Goal: Transaction & Acquisition: Purchase product/service

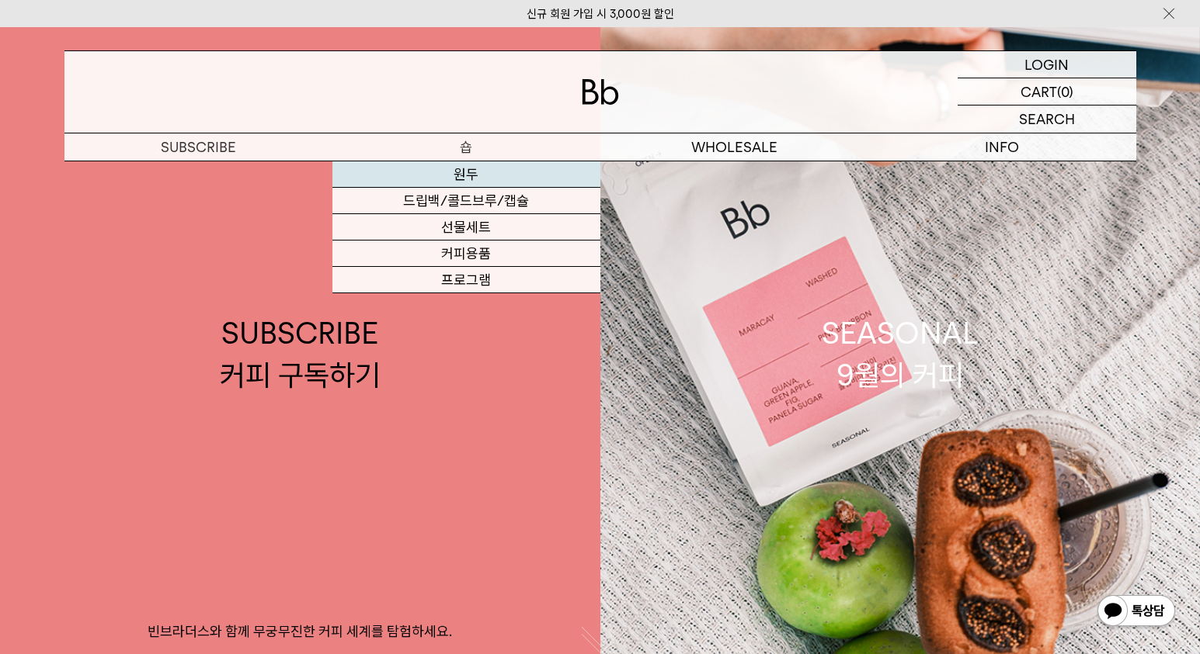
click at [473, 173] on link "원두" at bounding box center [466, 174] width 268 height 26
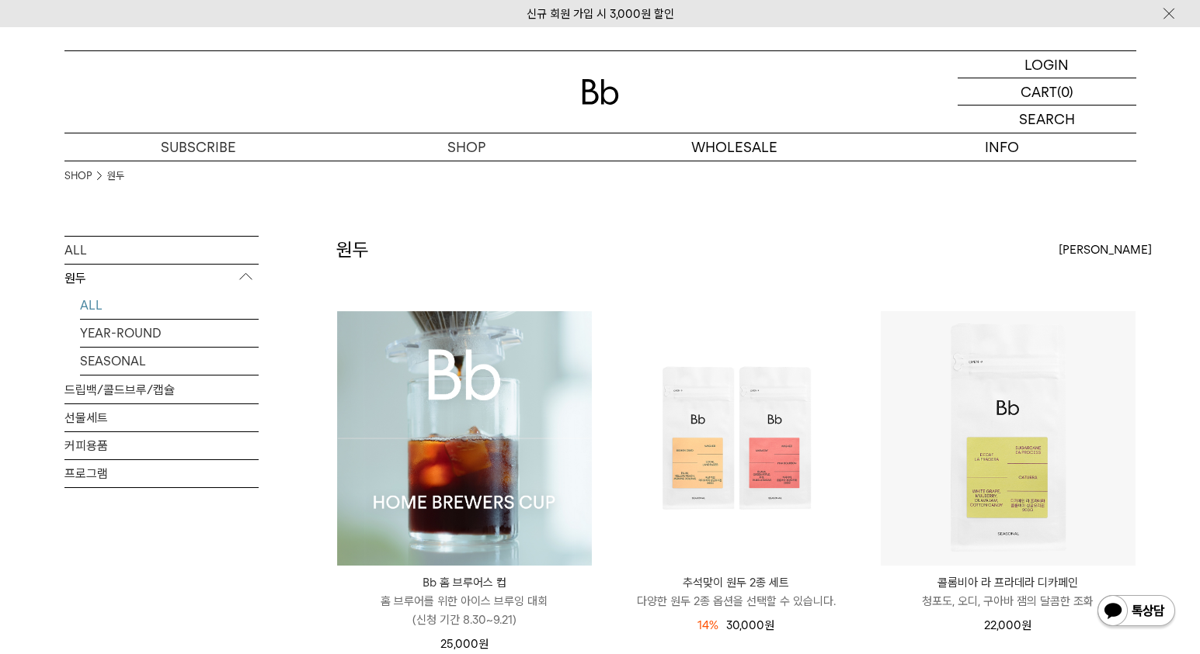
click at [481, 368] on img at bounding box center [464, 438] width 255 height 255
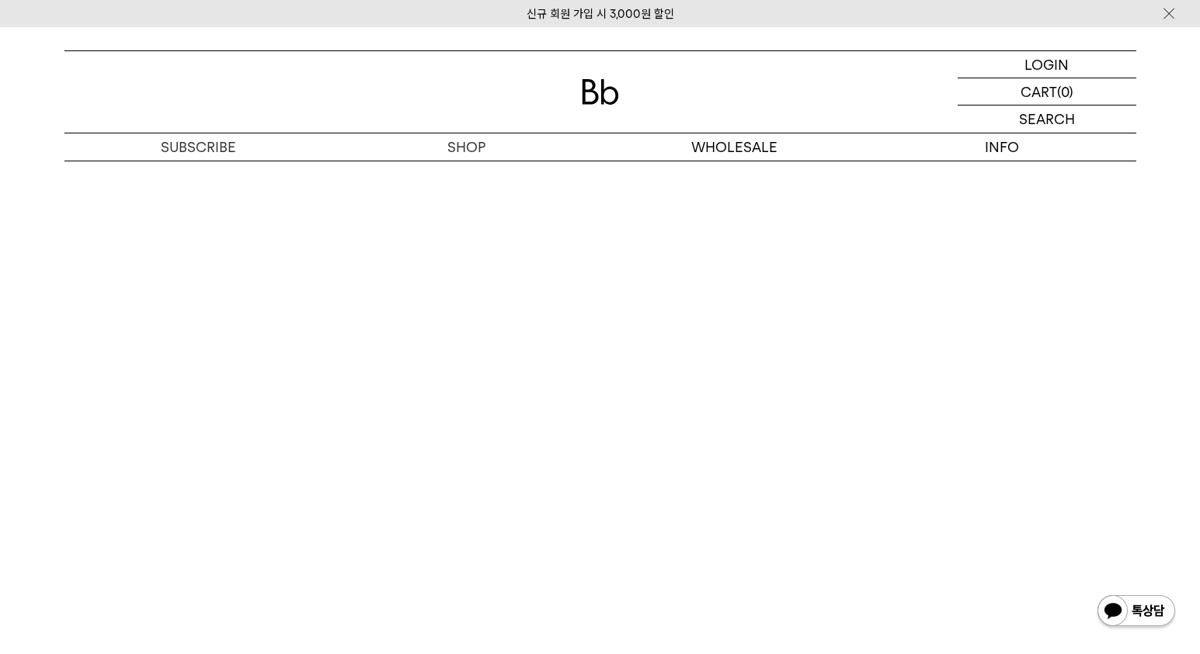
scroll to position [8488, 0]
